Goal: Task Accomplishment & Management: Use online tool/utility

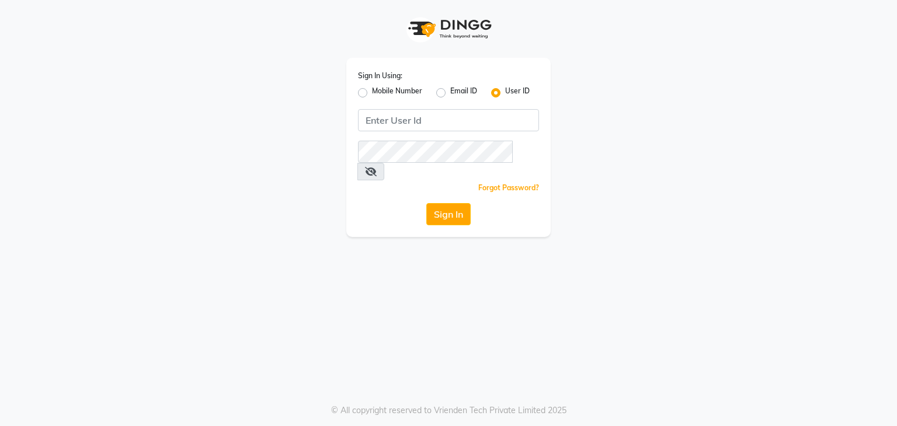
click at [372, 89] on label "Mobile Number" at bounding box center [397, 93] width 50 height 14
click at [372, 89] on input "Mobile Number" at bounding box center [376, 90] width 8 height 8
radio input "true"
radio input "false"
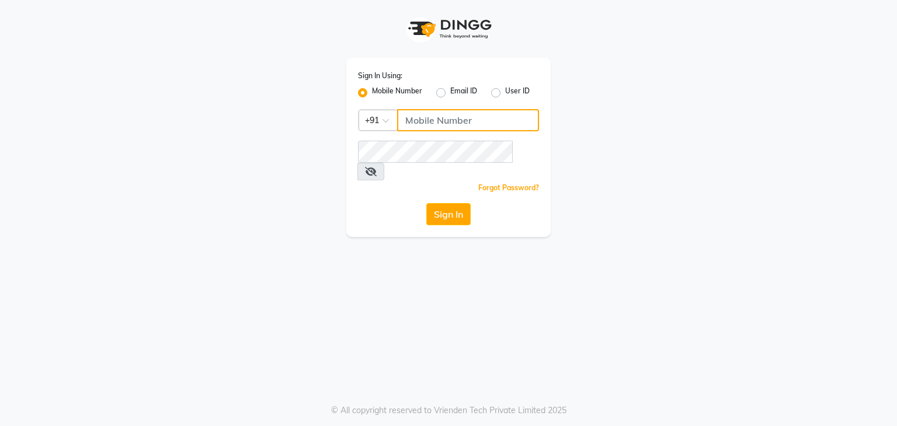
type input "8135954756"
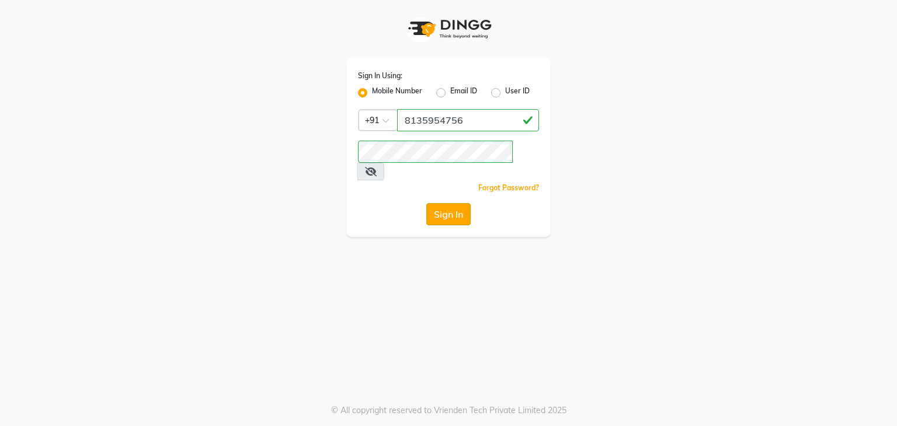
click at [458, 203] on button "Sign In" at bounding box center [448, 214] width 44 height 22
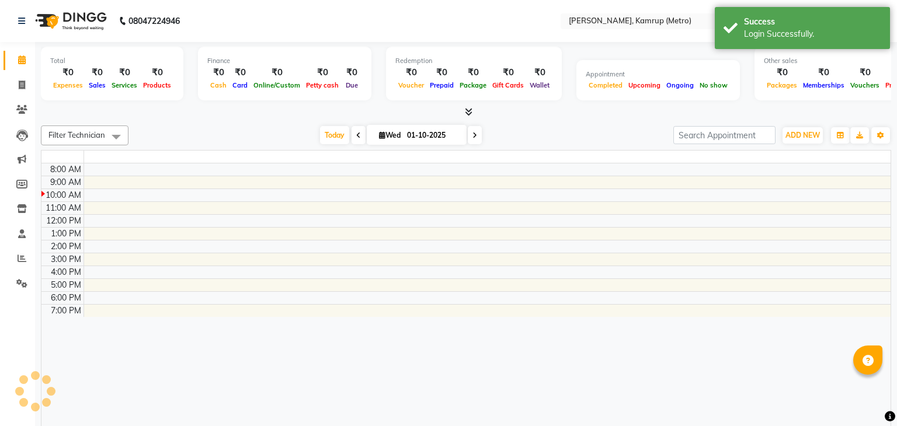
select select "en"
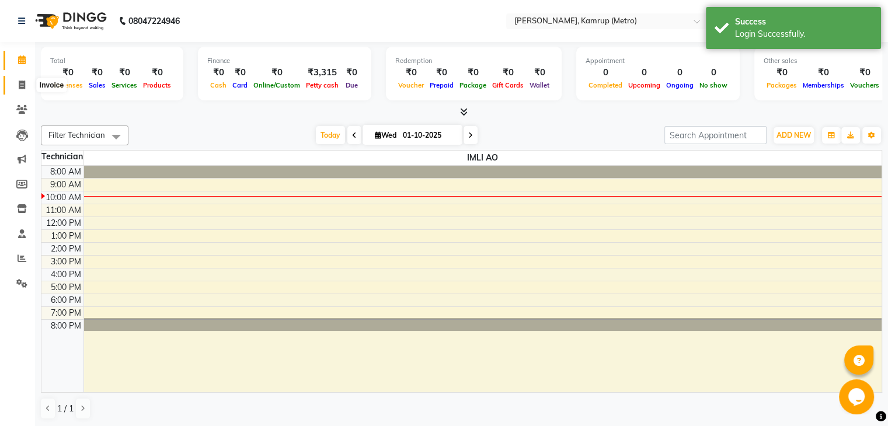
click at [21, 81] on icon at bounding box center [22, 85] width 6 height 9
select select "7190"
select select "service"
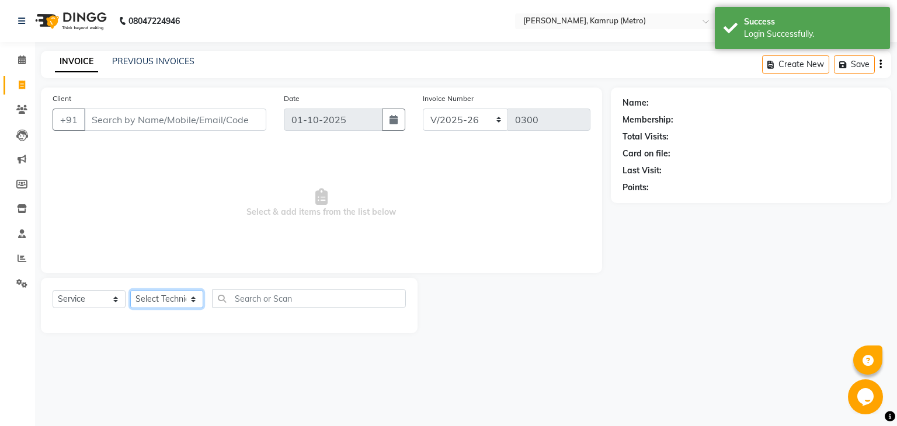
click at [192, 300] on select "Select Technician IMLI AO Manager" at bounding box center [166, 299] width 73 height 18
